Goal: Task Accomplishment & Management: Manage account settings

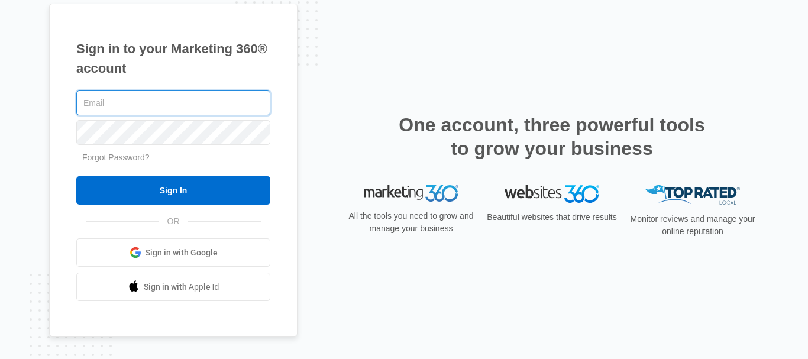
click at [161, 109] on input "text" at bounding box center [173, 103] width 194 height 25
paste input "hometeaminsurance@gmail com"
type input "hometeaminsurance@gmail com"
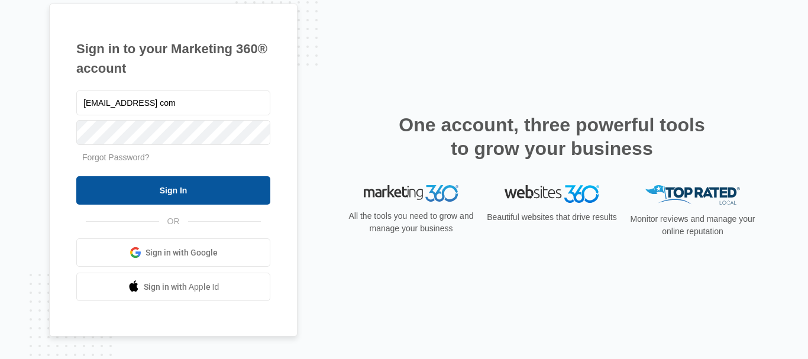
click at [144, 198] on input "Sign In" at bounding box center [173, 190] width 194 height 28
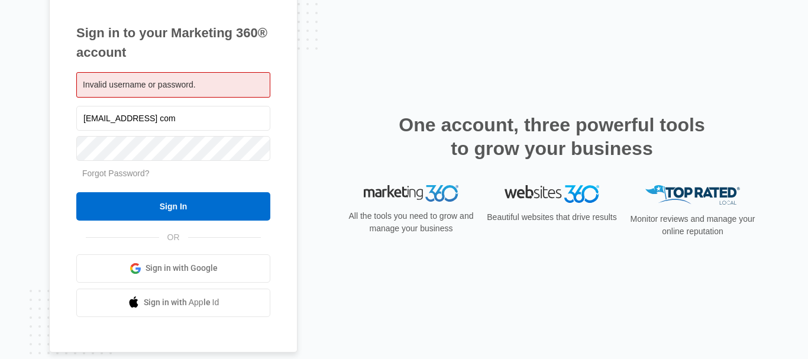
scroll to position [28, 0]
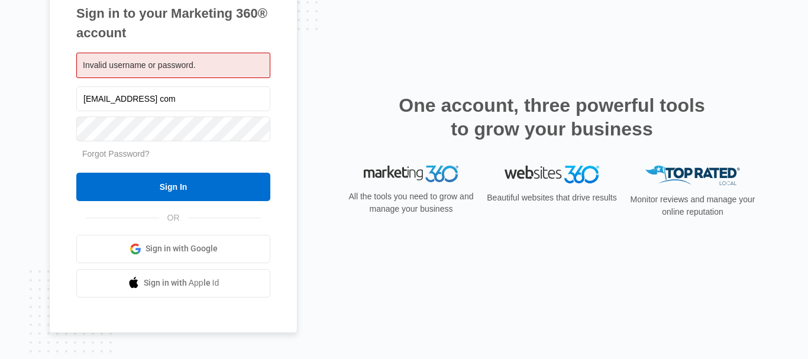
click at [183, 243] on span "Sign in with Google" at bounding box center [182, 249] width 72 height 12
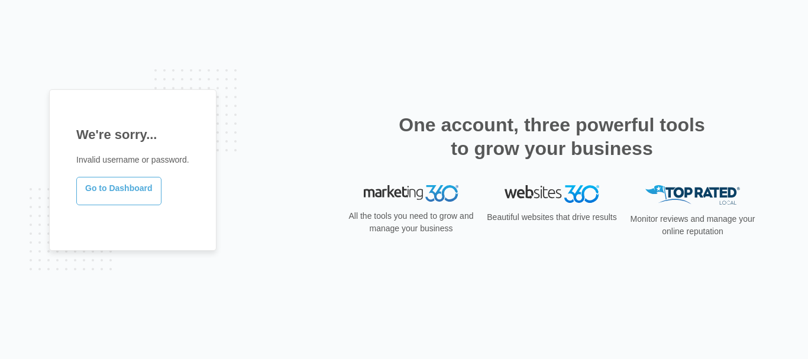
click at [122, 192] on link "Go to Dashboard" at bounding box center [118, 191] width 85 height 28
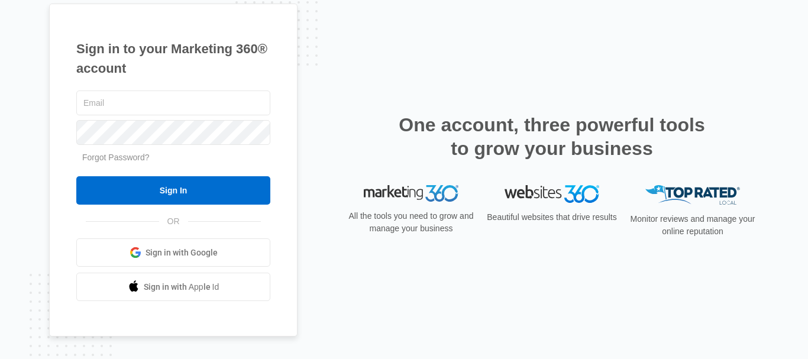
click at [148, 254] on span "Sign in with Google" at bounding box center [182, 253] width 72 height 12
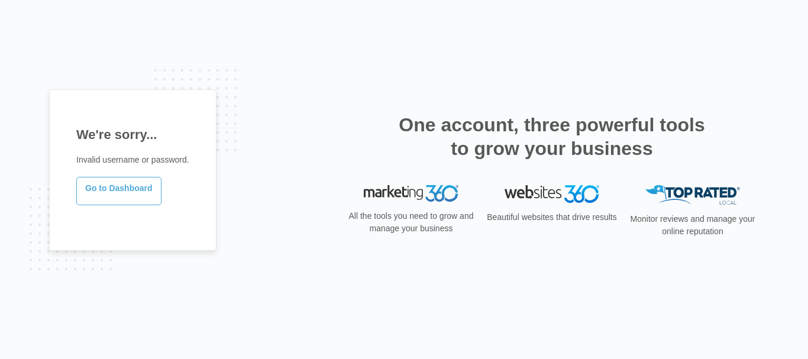
click at [129, 199] on link "Go to Dashboard" at bounding box center [118, 191] width 85 height 28
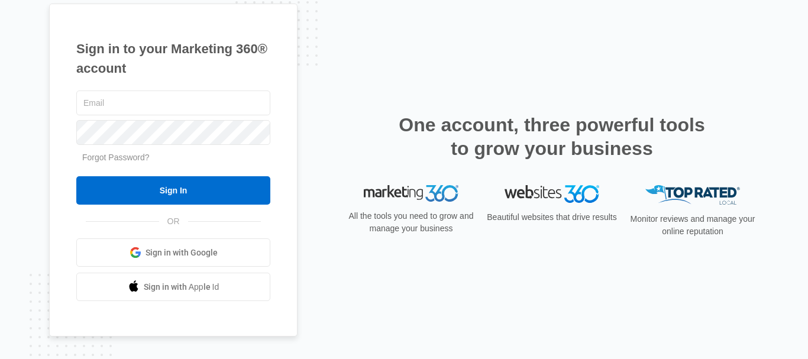
click at [172, 250] on span "Sign in with Google" at bounding box center [182, 253] width 72 height 12
drag, startPoint x: 129, startPoint y: 0, endPoint x: 494, endPoint y: 44, distance: 367.6
click at [494, 44] on div "Sign in to your Marketing 360® account Forgot Password? Sign In OR" at bounding box center [404, 180] width 710 height 353
click at [341, 46] on div "Sign in to your Marketing 360® account Forgot Password? Sign In OR" at bounding box center [404, 180] width 710 height 353
click at [380, 280] on div "Sign in to your Marketing 360® account Forgot Password? Sign In OR" at bounding box center [404, 180] width 710 height 353
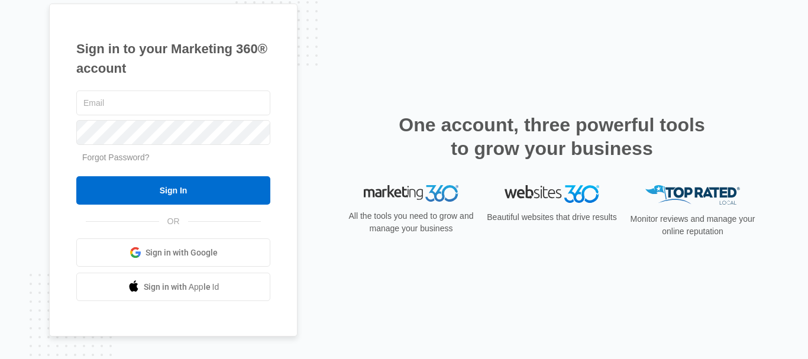
click at [167, 257] on span "Sign in with Google" at bounding box center [182, 253] width 72 height 12
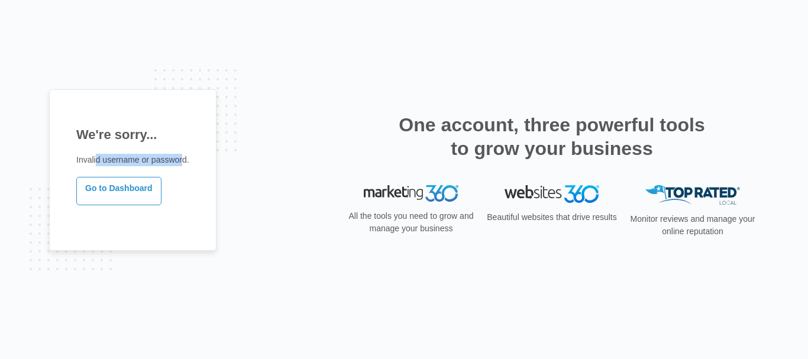
drag, startPoint x: 95, startPoint y: 156, endPoint x: 186, endPoint y: 158, distance: 90.5
click at [184, 157] on p "Invalid username or password." at bounding box center [132, 160] width 113 height 12
click at [128, 189] on link "Go to Dashboard" at bounding box center [118, 191] width 85 height 28
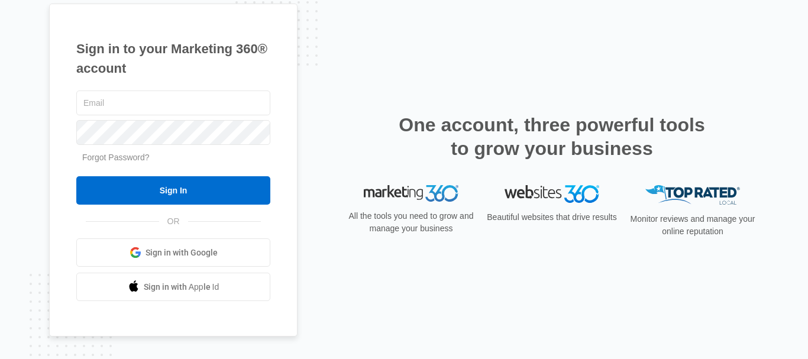
click at [122, 159] on link "Forgot Password?" at bounding box center [115, 157] width 67 height 9
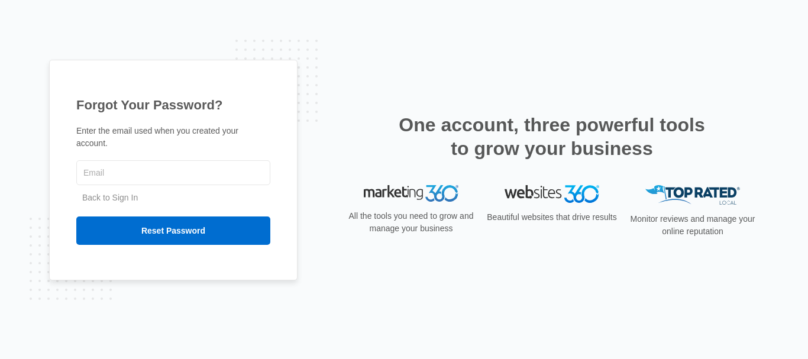
click at [343, 259] on div "Forgot Your Password? Enter the email used when you created your account. Back …" at bounding box center [404, 180] width 710 height 240
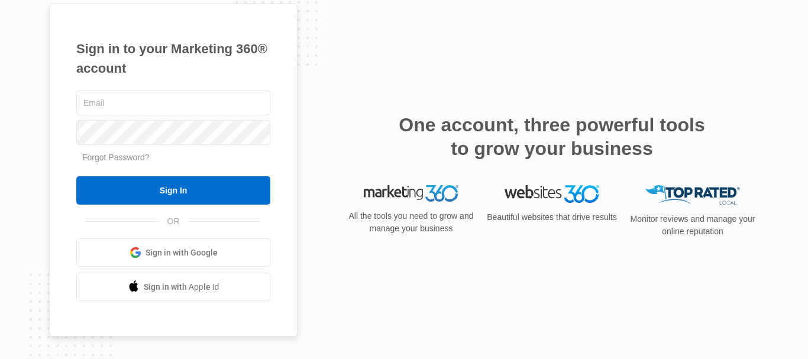
click at [15, 172] on div "Sign in to your Marketing 360® account Forgot Password? Sign In OR Sign in with…" at bounding box center [404, 179] width 808 height 359
click at [121, 158] on link "Forgot Password?" at bounding box center [115, 157] width 67 height 9
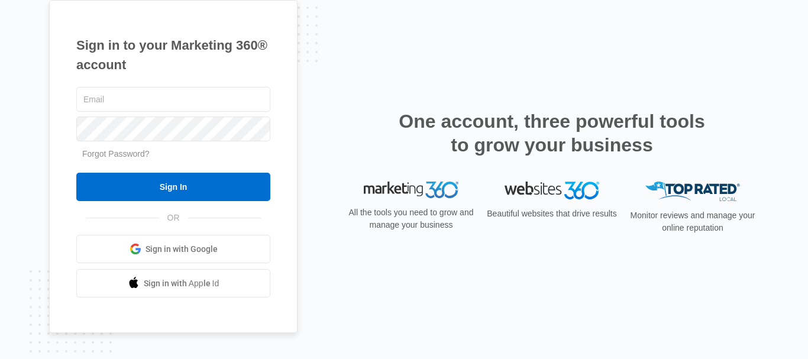
scroll to position [12, 0]
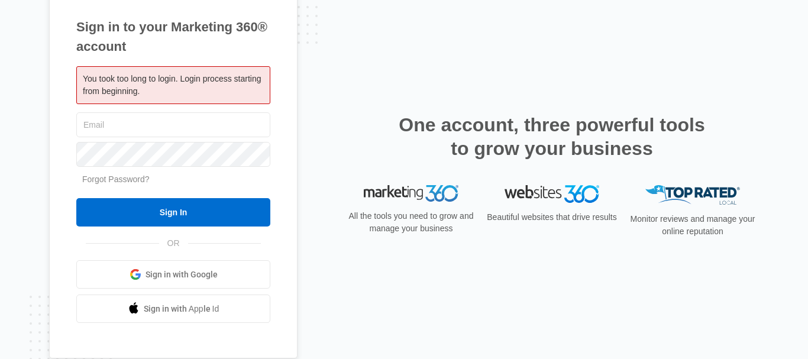
click at [117, 184] on link "Forgot Password?" at bounding box center [115, 179] width 67 height 9
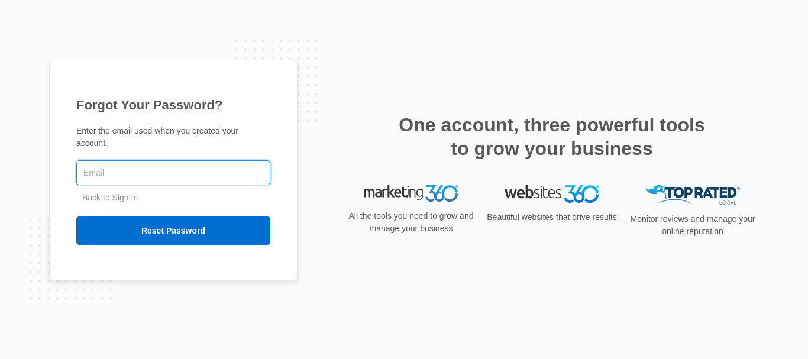
click at [153, 170] on input "text" at bounding box center [173, 172] width 194 height 25
paste input "[EMAIL_ADDRESS][DOMAIN_NAME]"
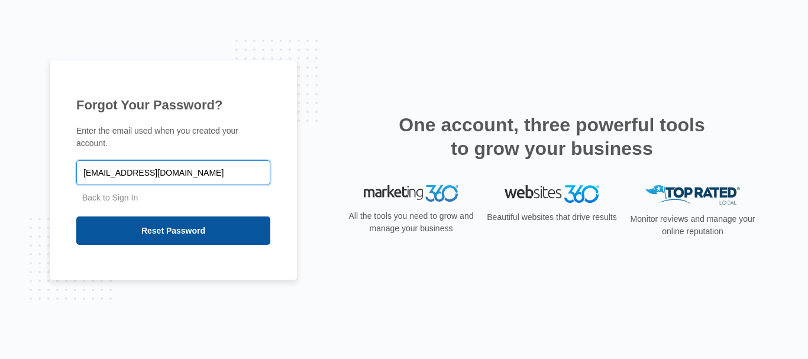
type input "[EMAIL_ADDRESS][DOMAIN_NAME]"
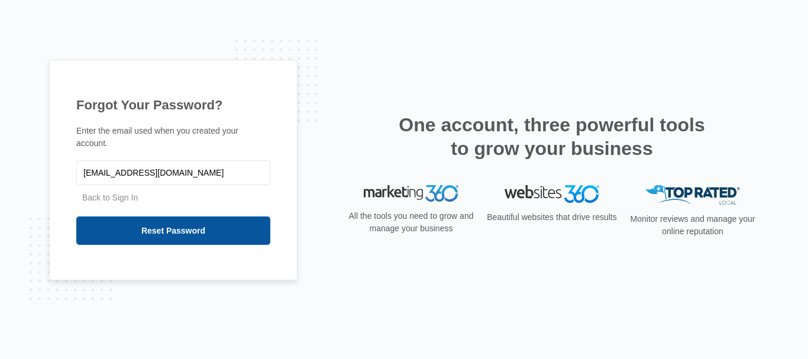
click at [178, 229] on input "Reset Password" at bounding box center [173, 231] width 194 height 28
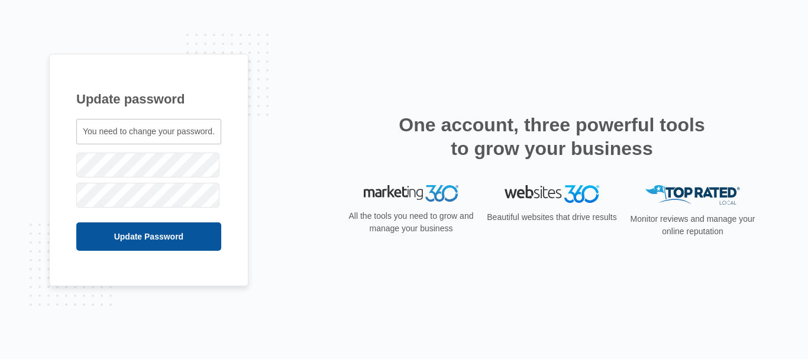
click at [133, 228] on input "Update Password" at bounding box center [148, 236] width 145 height 28
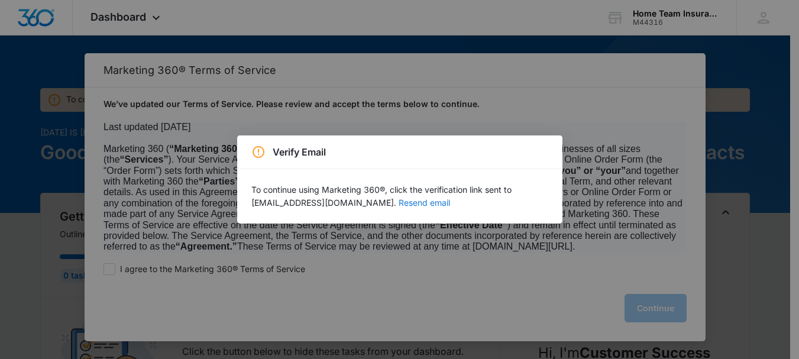
drag, startPoint x: 428, startPoint y: 205, endPoint x: 524, endPoint y: 235, distance: 101.0
click at [427, 205] on button "Resend email" at bounding box center [424, 203] width 51 height 8
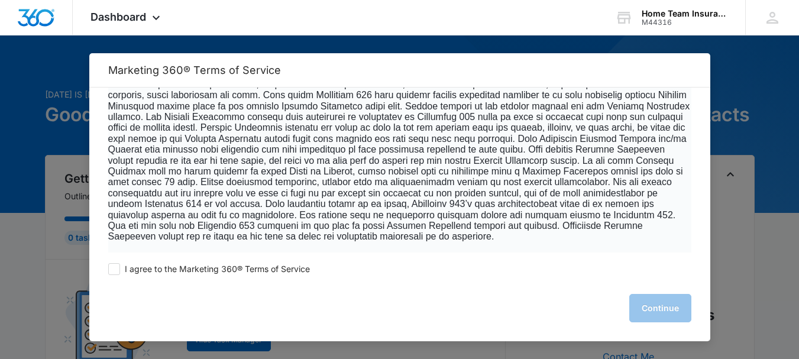
scroll to position [1124, 0]
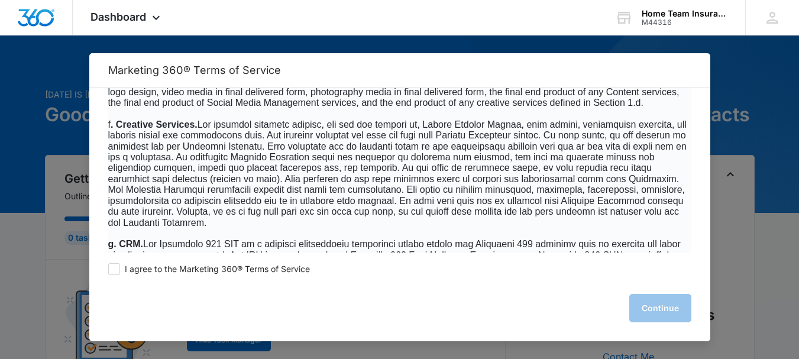
click at [107, 269] on div "I agree to the Marketing 360® Terms of Service Continue" at bounding box center [399, 297] width 621 height 89
click at [115, 271] on span at bounding box center [114, 269] width 12 height 12
click at [115, 271] on input "I agree to the Marketing 360® Terms of Service" at bounding box center [114, 269] width 12 height 12
checkbox input "true"
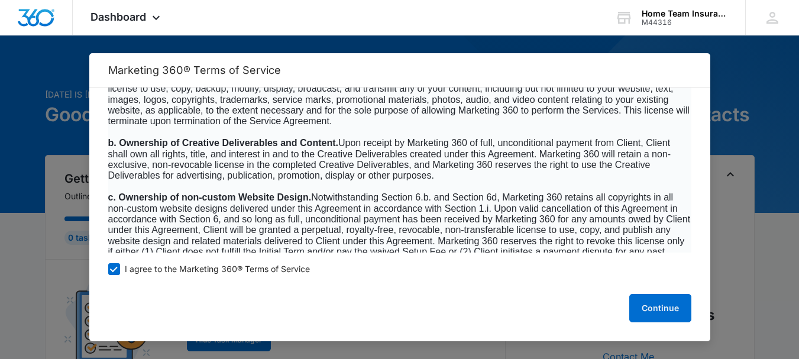
scroll to position [7755, 0]
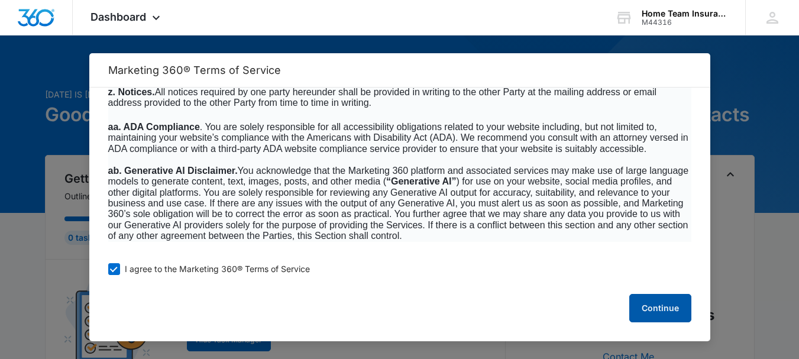
click at [654, 308] on button "Continue" at bounding box center [660, 308] width 62 height 28
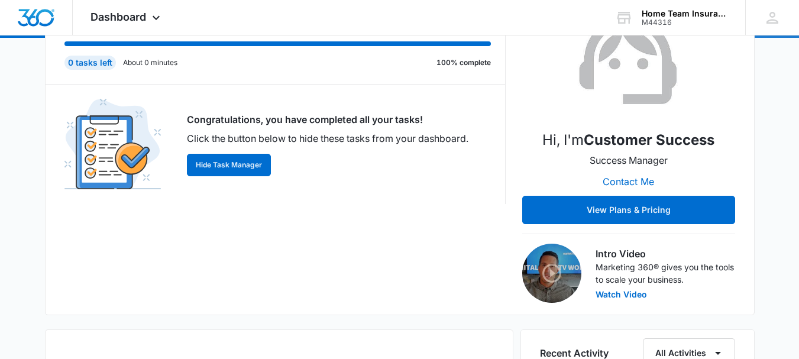
scroll to position [0, 0]
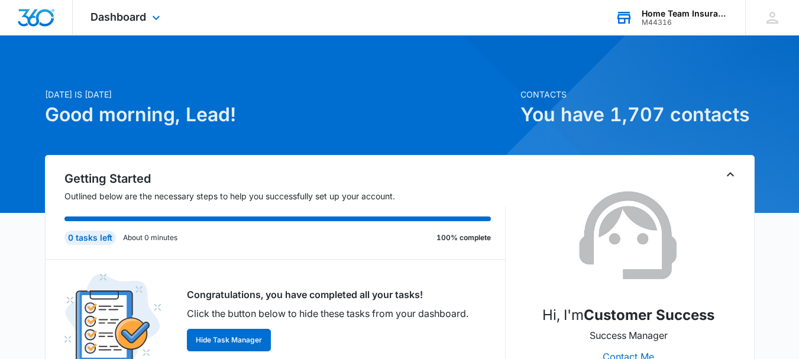
click at [681, 15] on div "Home Team Insurance" at bounding box center [685, 13] width 86 height 9
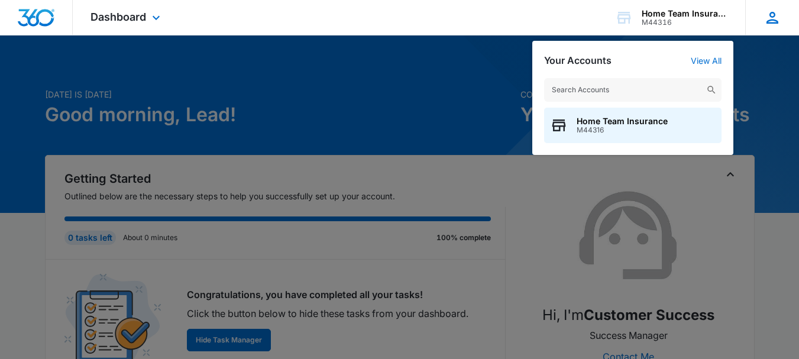
click at [769, 25] on icon at bounding box center [773, 18] width 18 height 18
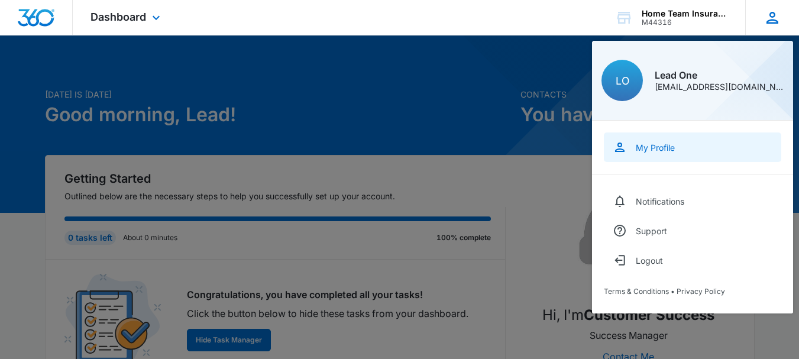
click at [651, 144] on div "My Profile" at bounding box center [655, 148] width 39 height 10
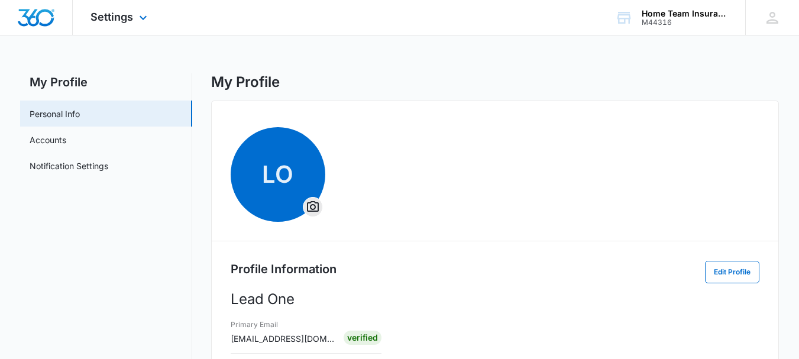
drag, startPoint x: 764, startPoint y: 13, endPoint x: 507, endPoint y: 30, distance: 257.9
click at [507, 30] on div "Settings Apps Reputation Websites Forms CRM Email Ads Intelligence Brand Settin…" at bounding box center [399, 17] width 799 height 35
click at [46, 142] on link "Accounts" at bounding box center [48, 140] width 37 height 12
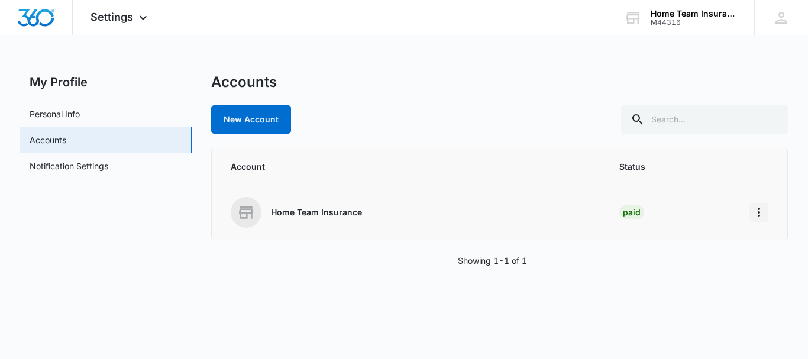
click at [766, 215] on icon "Home" at bounding box center [759, 212] width 14 height 14
click at [551, 308] on div "My Profile Personal Info Accounts Notification Settings Accounts New Account Ac…" at bounding box center [404, 197] width 768 height 248
click at [761, 212] on icon "Home" at bounding box center [759, 212] width 14 height 14
click at [716, 248] on div "Go to Dashboard" at bounding box center [707, 245] width 66 height 8
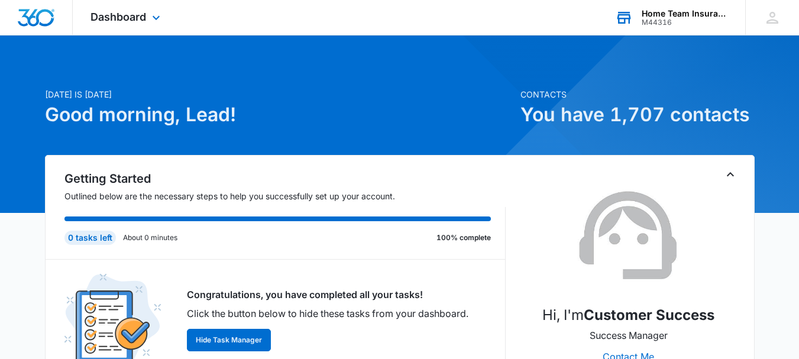
click at [679, 11] on div "Home Team Insurance" at bounding box center [685, 13] width 86 height 9
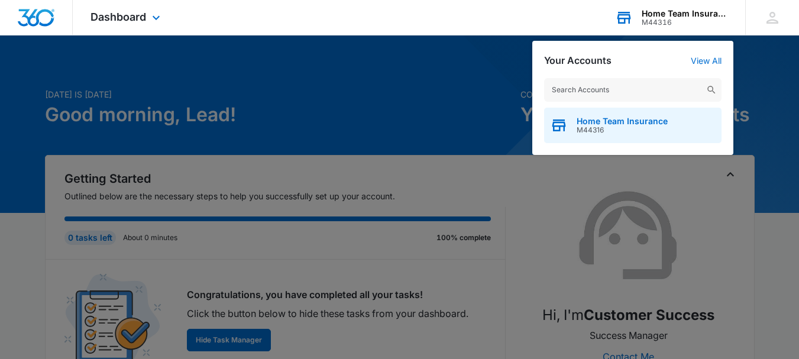
click at [612, 123] on span "Home Team Insurance" at bounding box center [622, 121] width 91 height 9
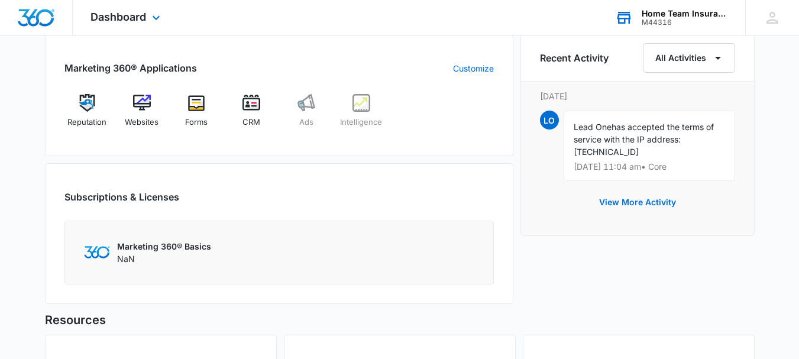
scroll to position [473, 0]
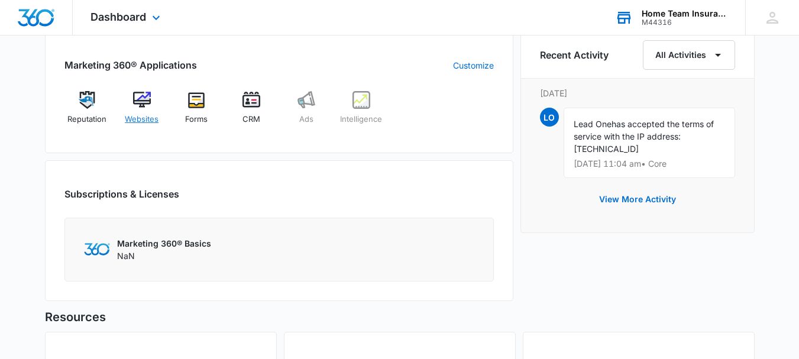
click at [142, 95] on img at bounding box center [142, 100] width 18 height 18
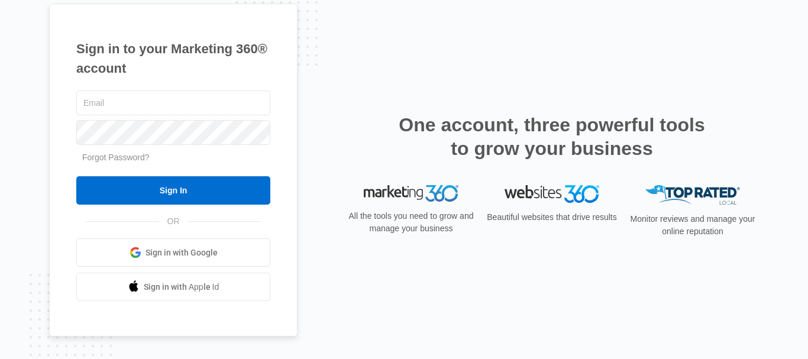
type input "[EMAIL_ADDRESS][DOMAIN_NAME]"
click at [56, 182] on div "Sign in to your Marketing 360® account [EMAIL_ADDRESS][DOMAIN_NAME] Forgot Pass…" at bounding box center [173, 171] width 248 height 334
